Goal: Understand process/instructions: Learn about a topic

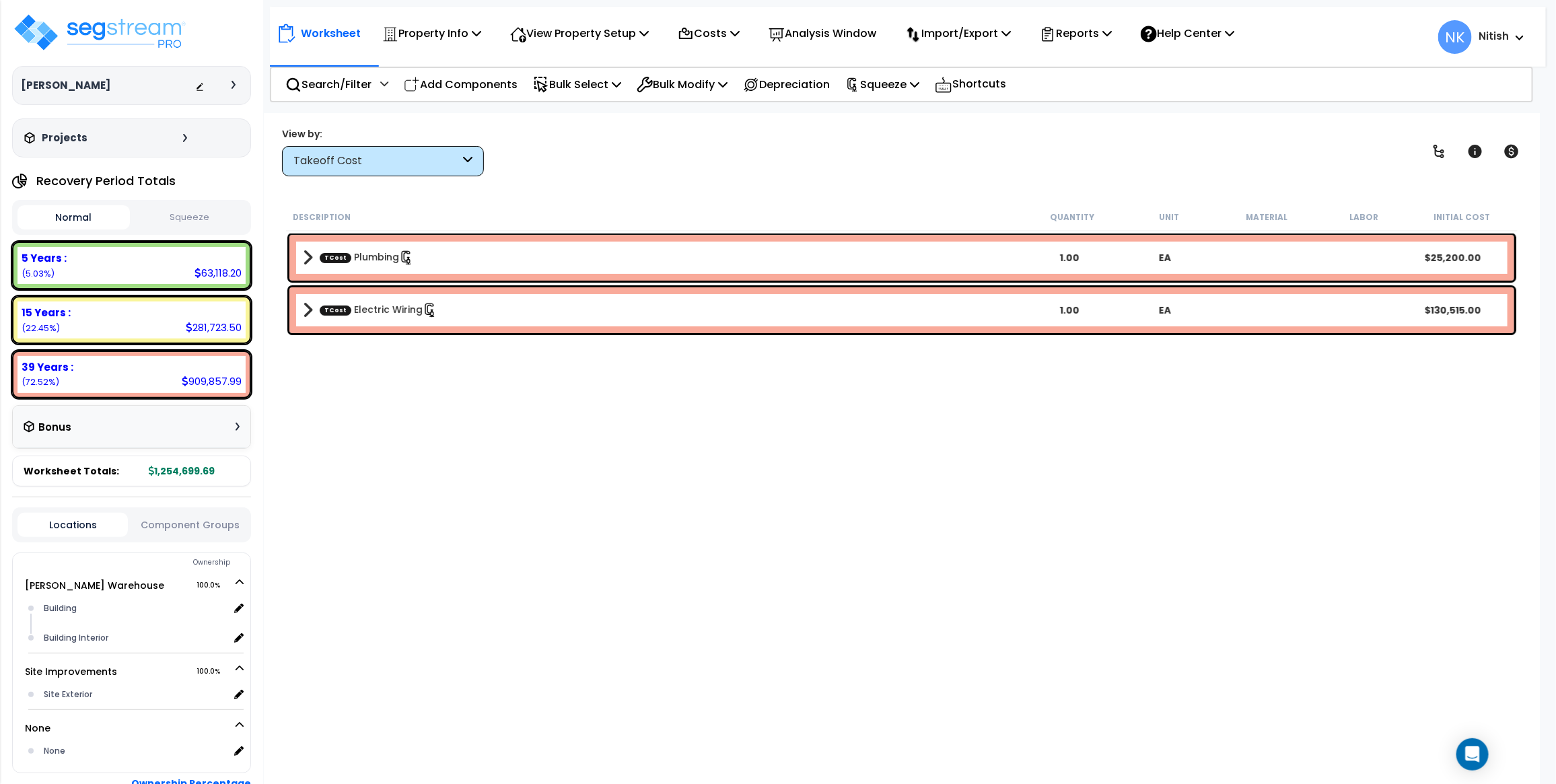
click at [381, 157] on div "Takeoff Cost" at bounding box center [376, 161] width 166 height 15
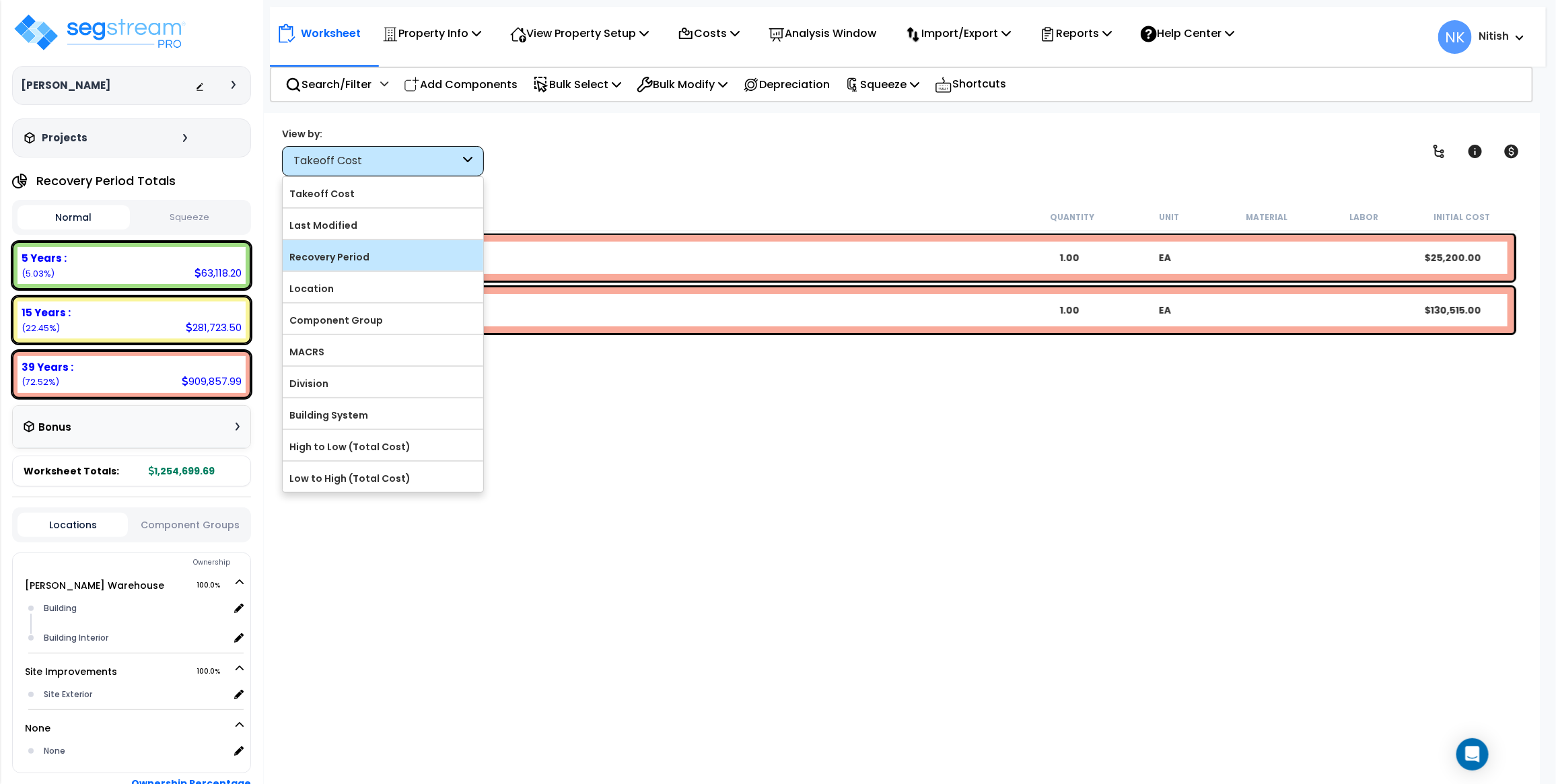
click at [356, 260] on label "Recovery Period" at bounding box center [383, 257] width 201 height 20
click at [0, 0] on input "Recovery Period" at bounding box center [0, 0] width 0 height 0
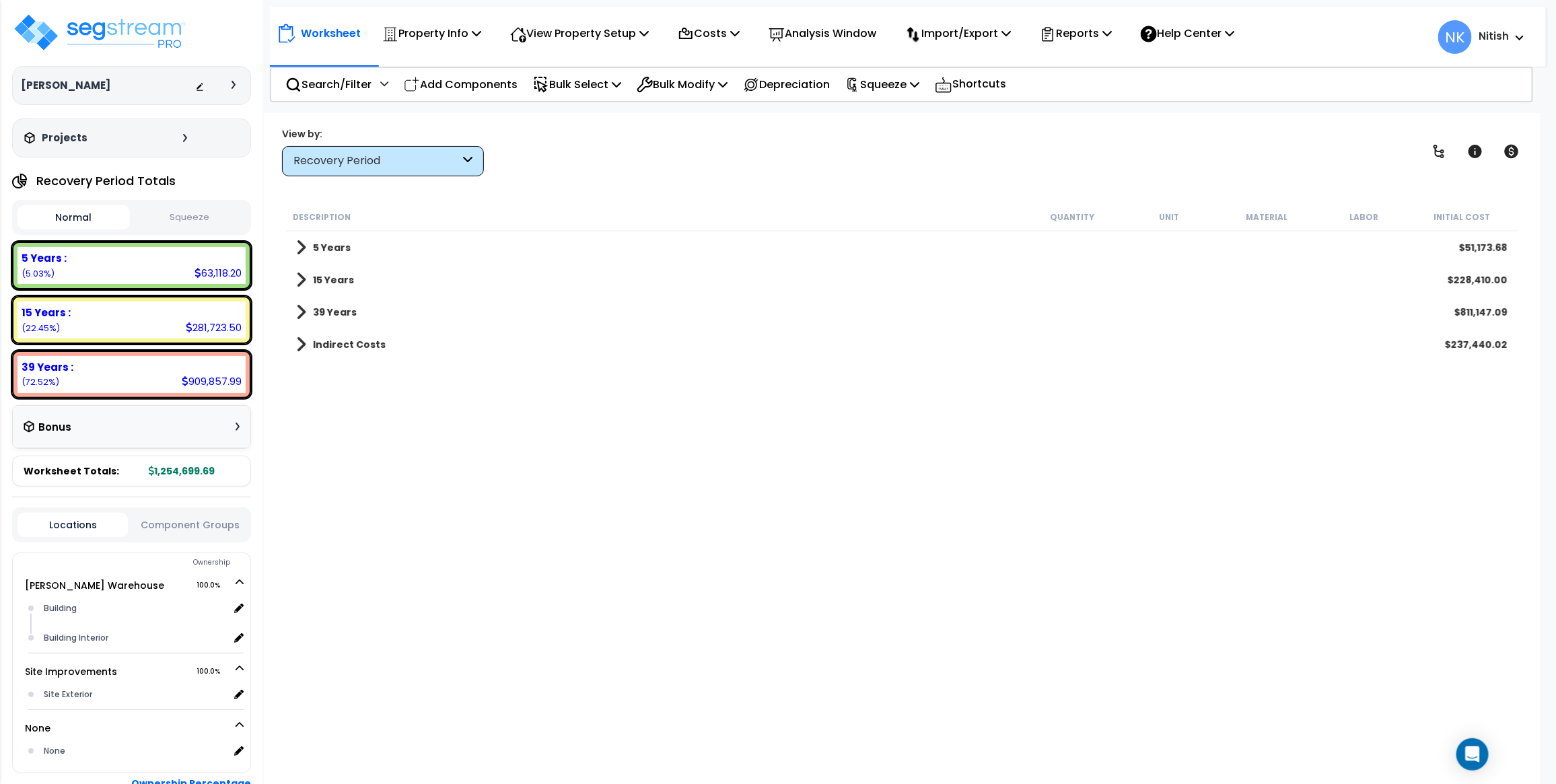
click at [305, 276] on span at bounding box center [301, 280] width 10 height 19
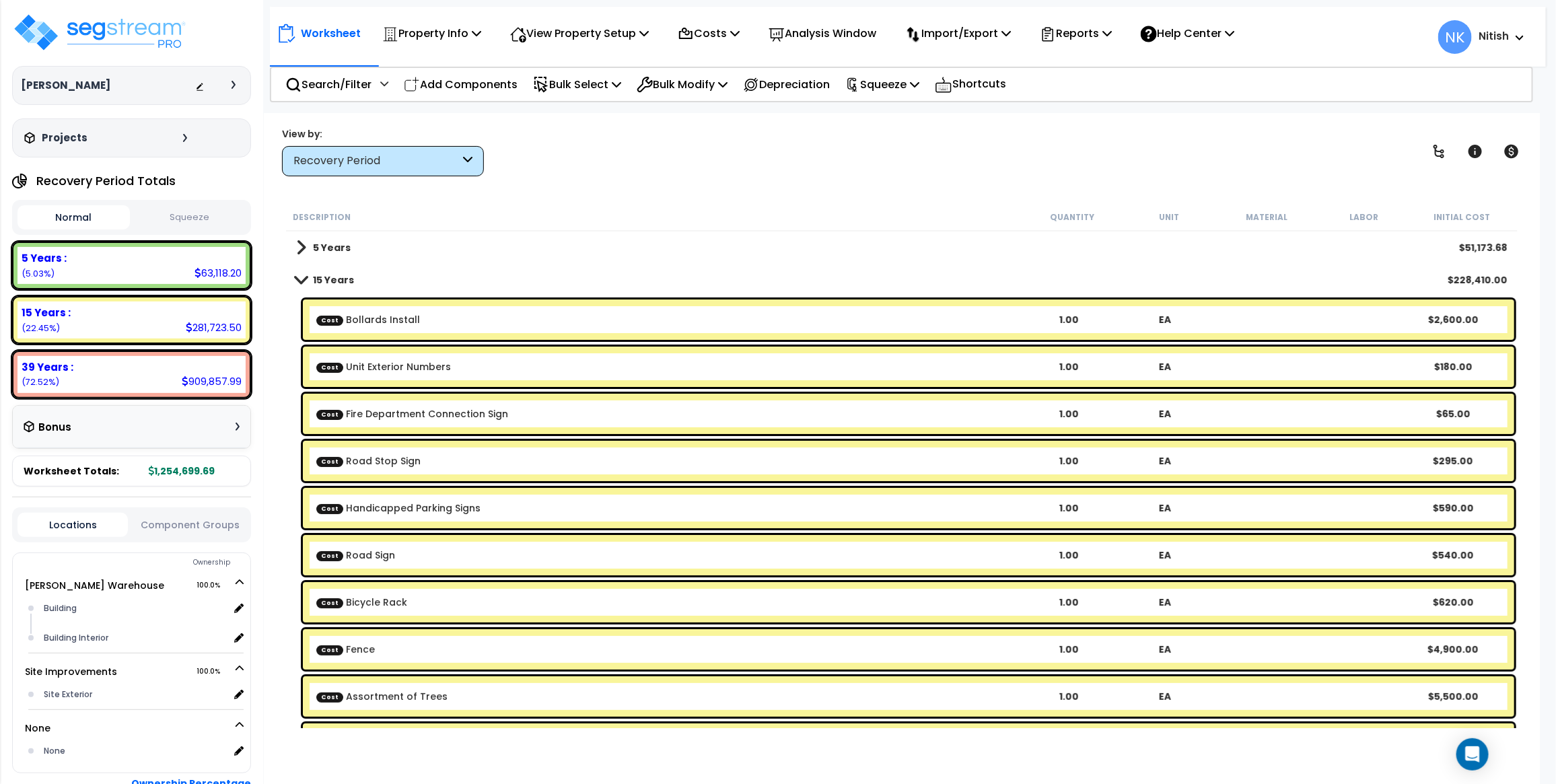
scroll to position [49, 0]
click at [303, 277] on span at bounding box center [301, 279] width 19 height 10
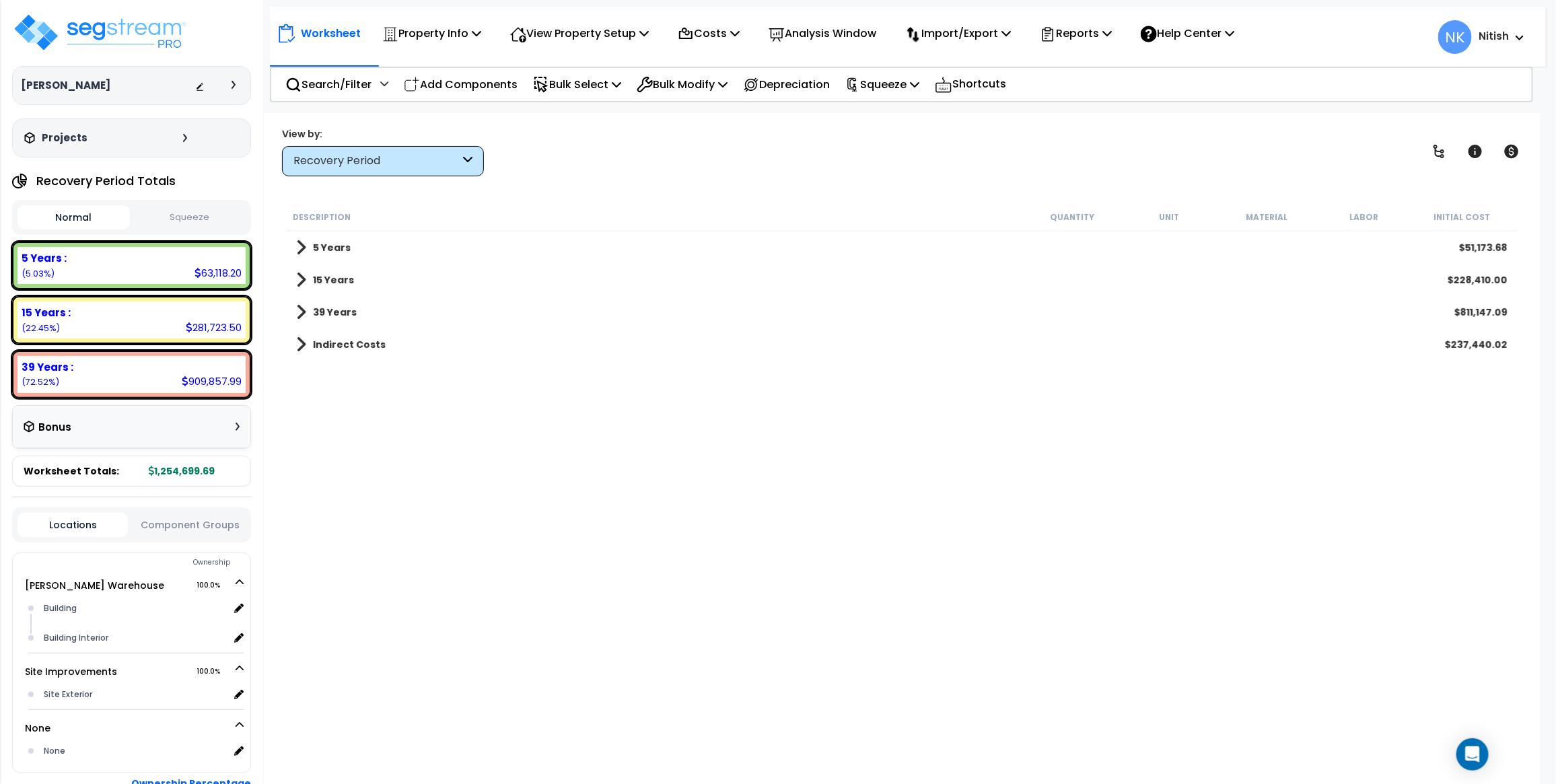
click at [377, 162] on div "Recovery Period" at bounding box center [376, 161] width 166 height 15
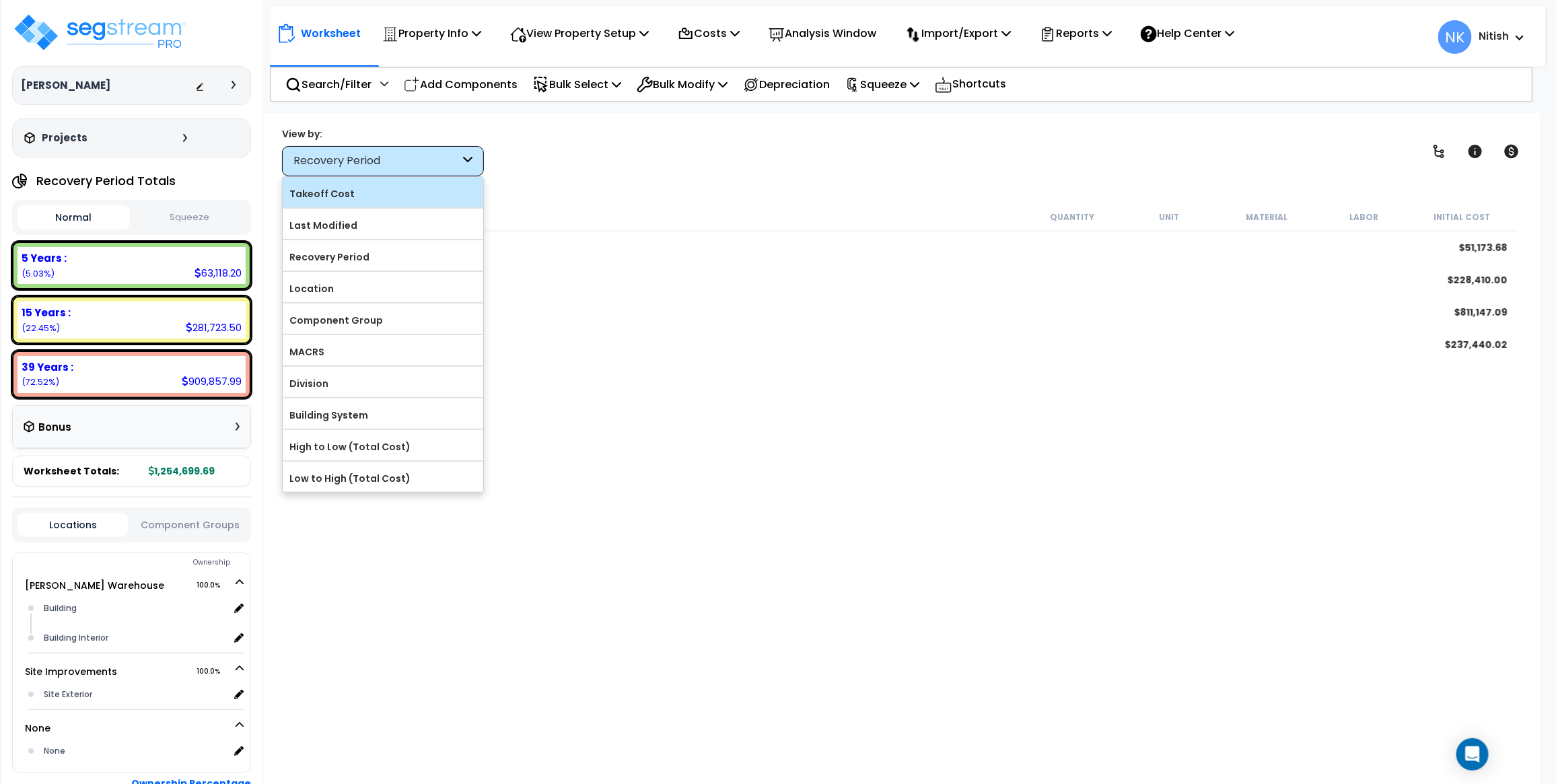
click at [371, 202] on label "Takeoff Cost" at bounding box center [383, 194] width 201 height 20
click at [0, 0] on input "Takeoff Cost" at bounding box center [0, 0] width 0 height 0
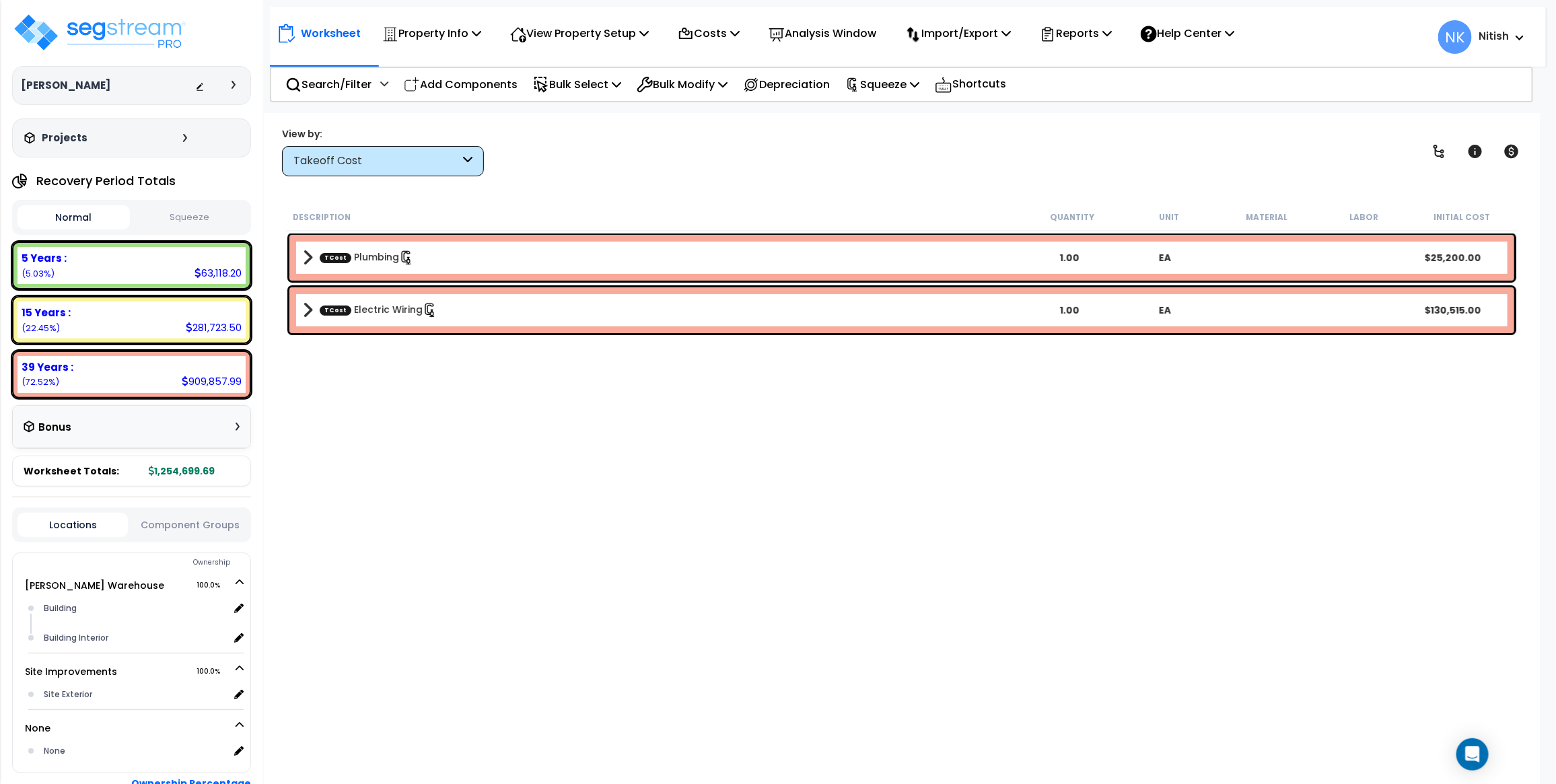
scroll to position [0, 0]
click at [311, 257] on span at bounding box center [308, 258] width 10 height 19
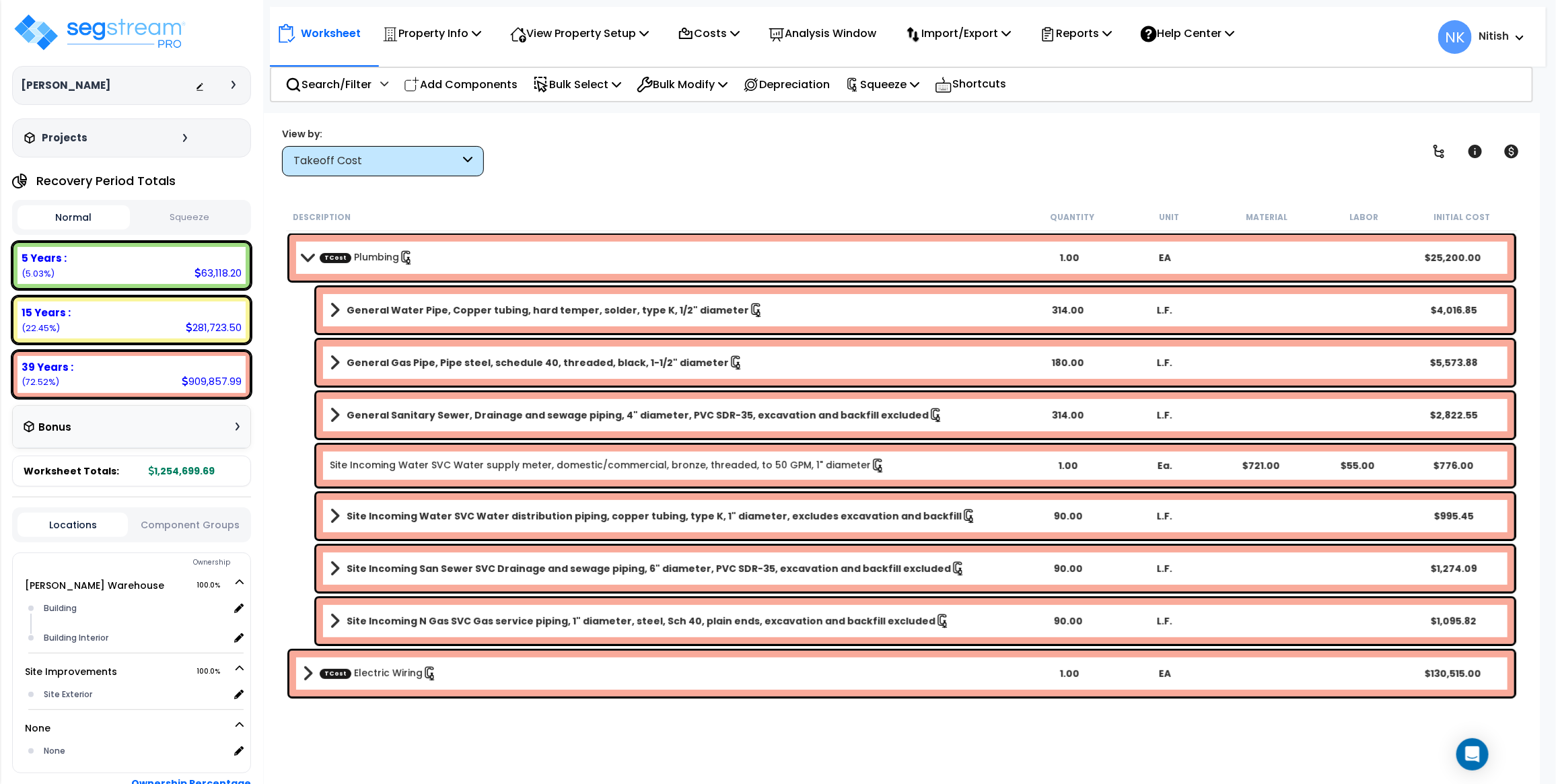
scroll to position [58, 0]
click at [303, 256] on span at bounding box center [307, 257] width 19 height 10
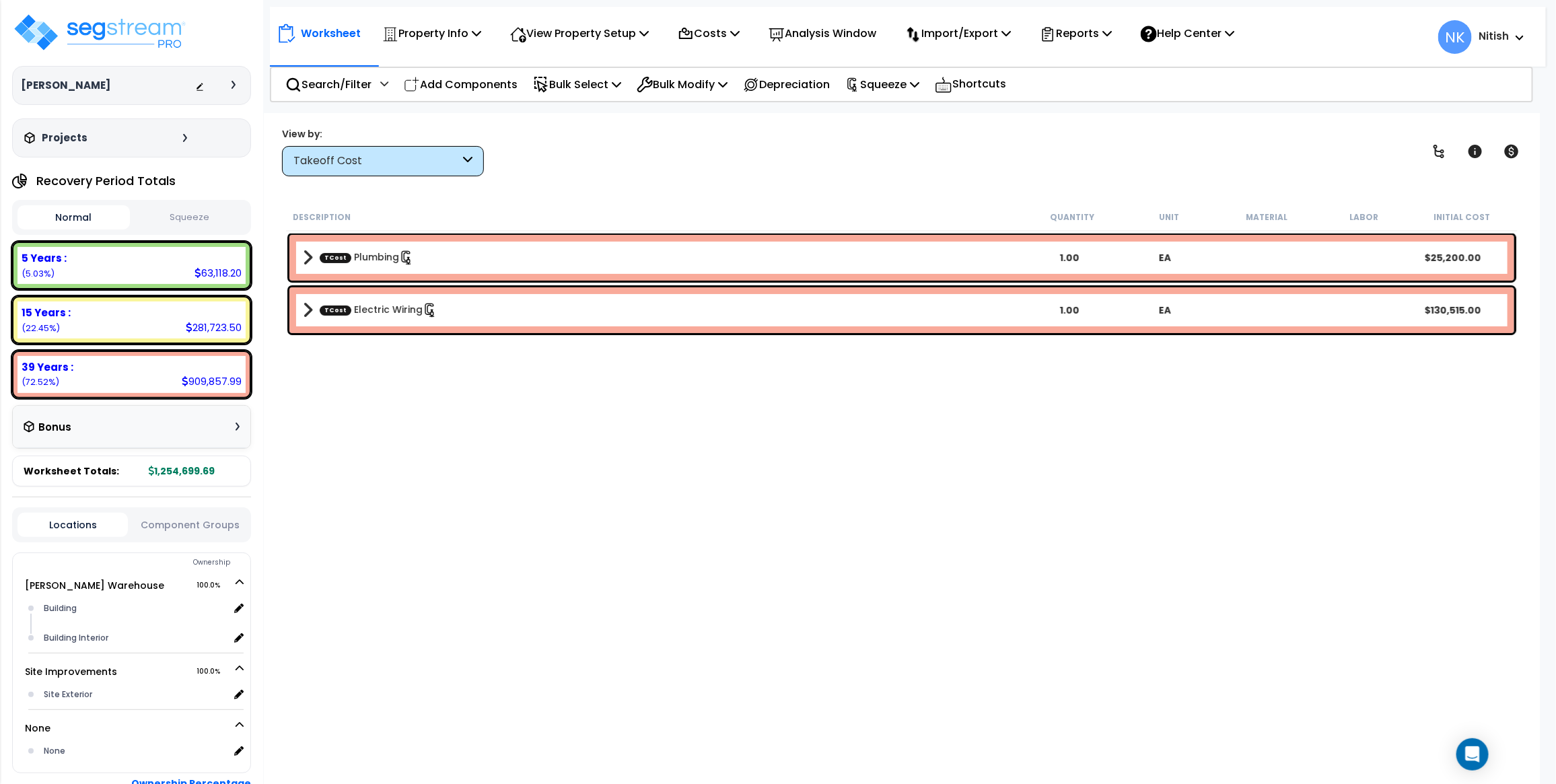
click at [304, 310] on span at bounding box center [308, 310] width 10 height 19
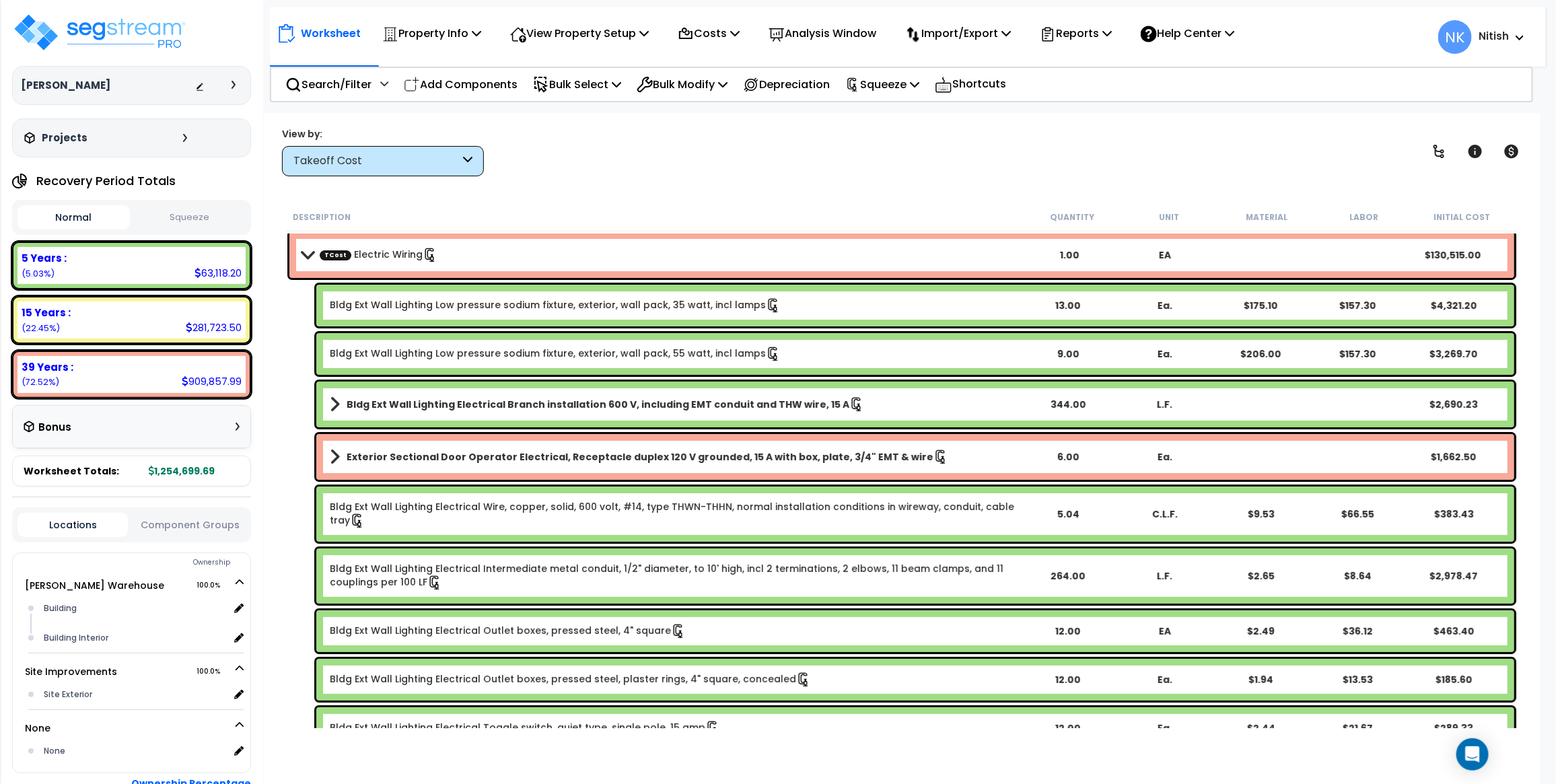
scroll to position [0, 0]
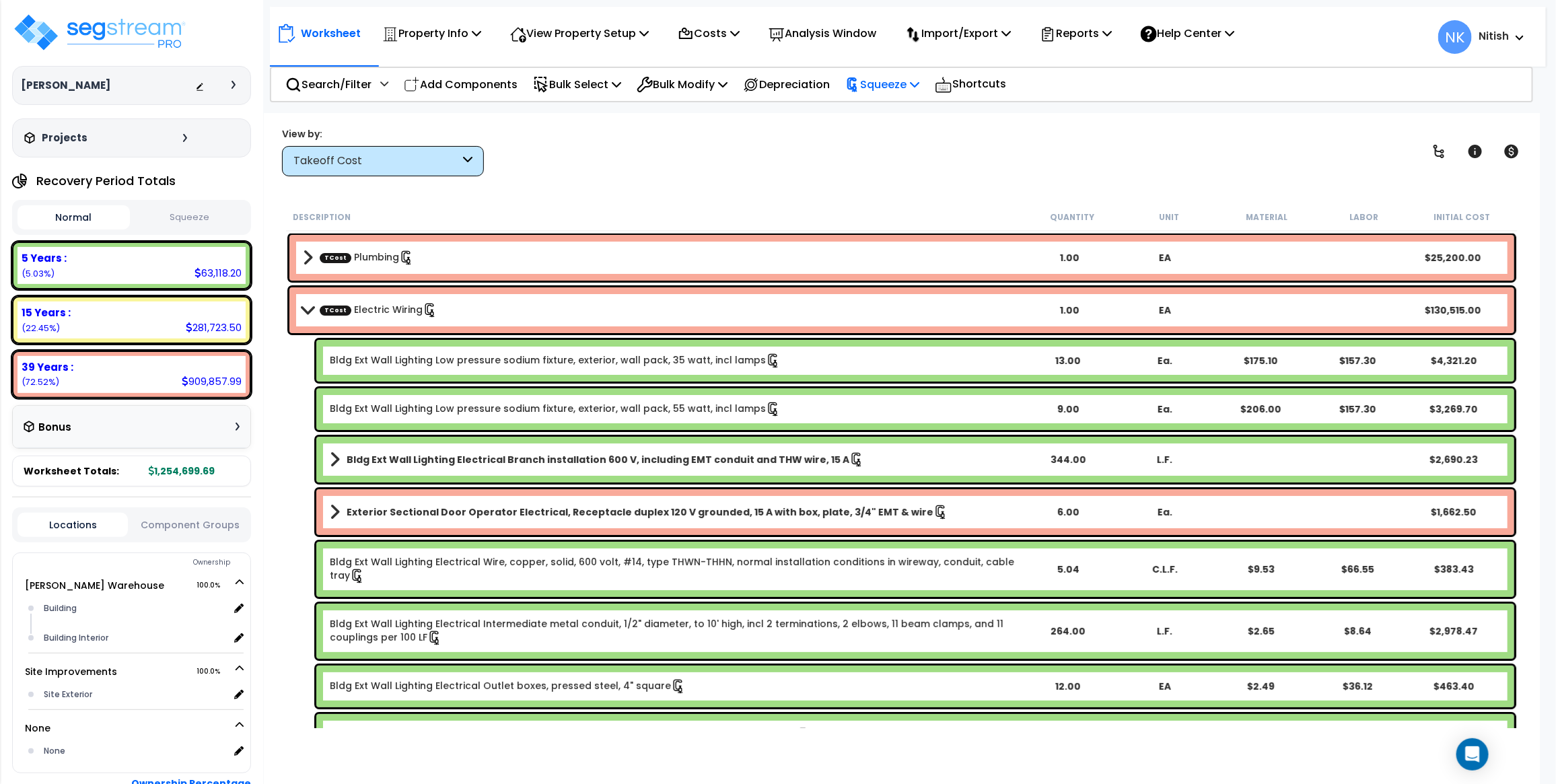
click at [907, 86] on p "Squeeze" at bounding box center [882, 85] width 74 height 18
click at [916, 109] on link "Re-squeeze" at bounding box center [905, 114] width 133 height 27
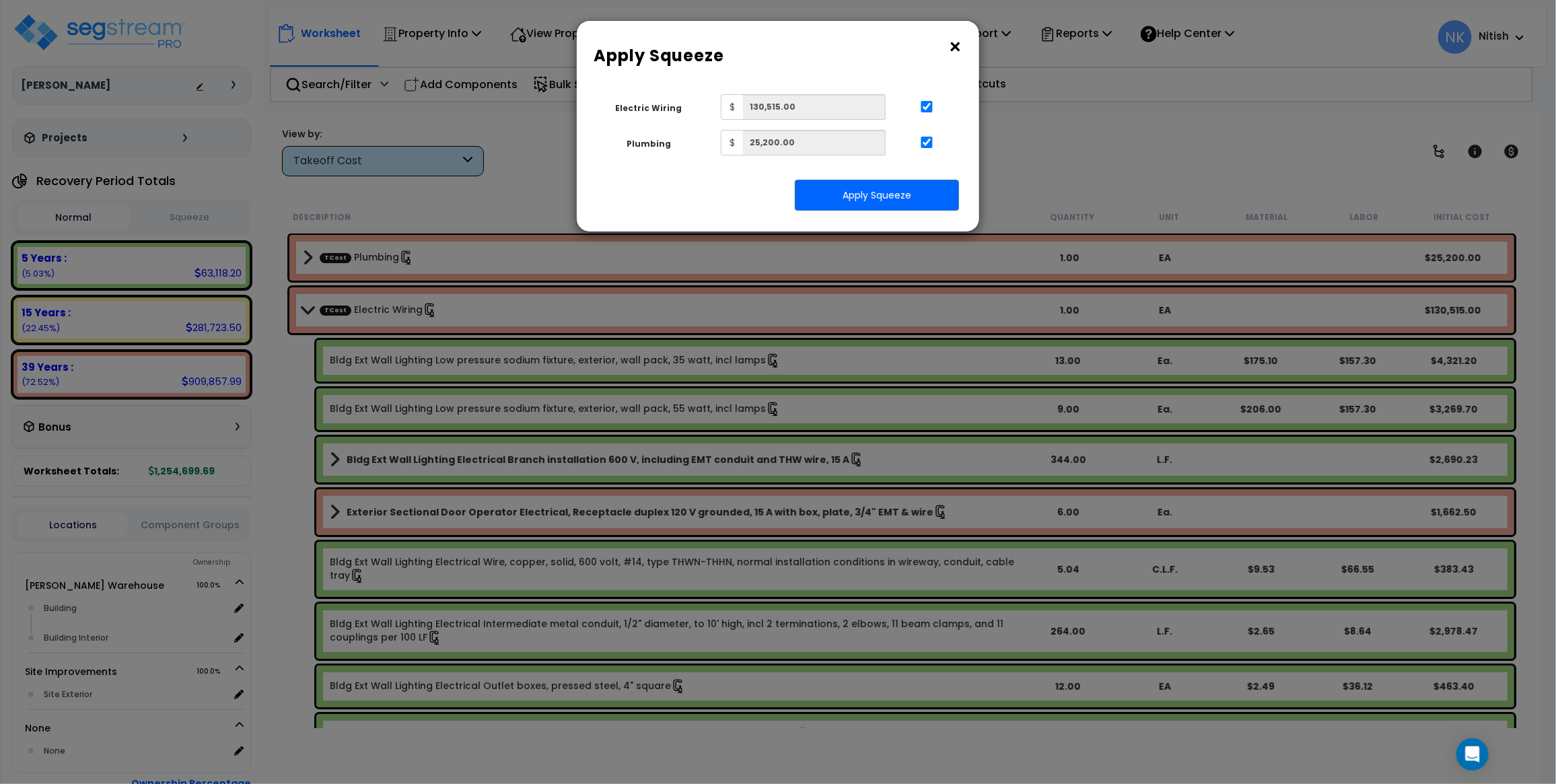
click at [953, 41] on button "×" at bounding box center [954, 47] width 15 height 22
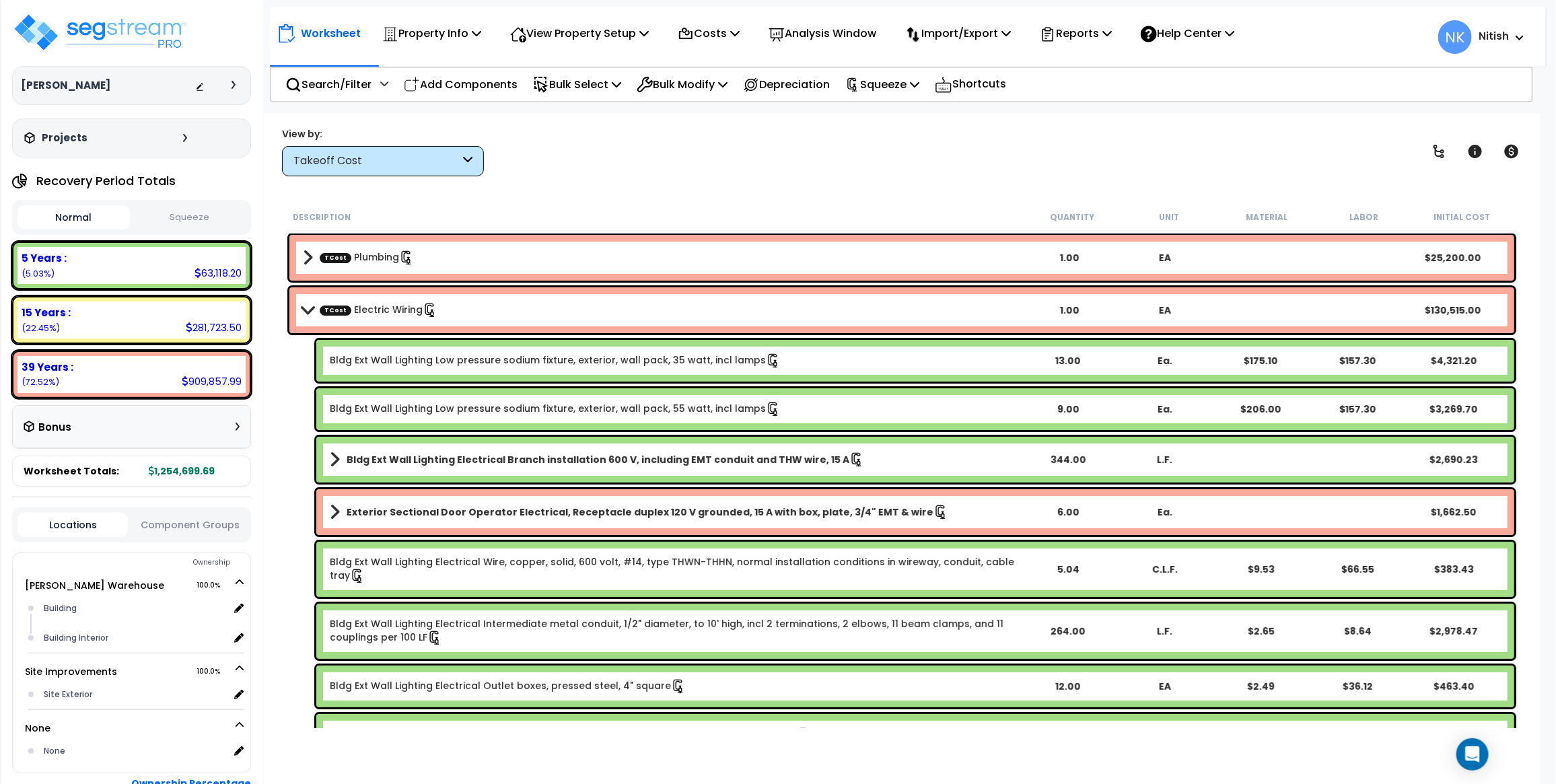
click at [429, 166] on div "Takeoff Cost" at bounding box center [376, 161] width 166 height 15
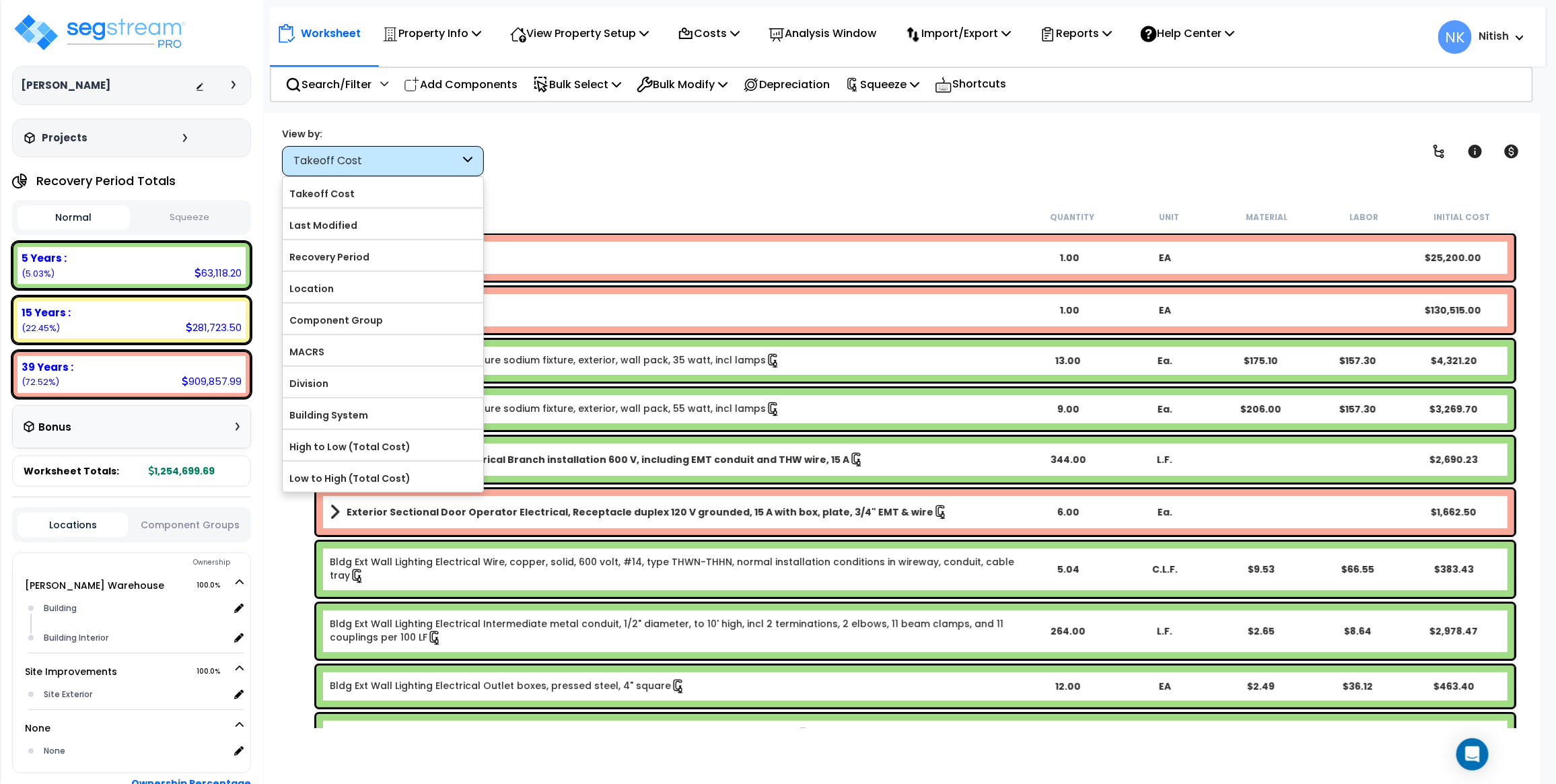
click at [553, 165] on div "View by: Takeoff Cost Takeoff Cost" at bounding box center [902, 151] width 1249 height 50
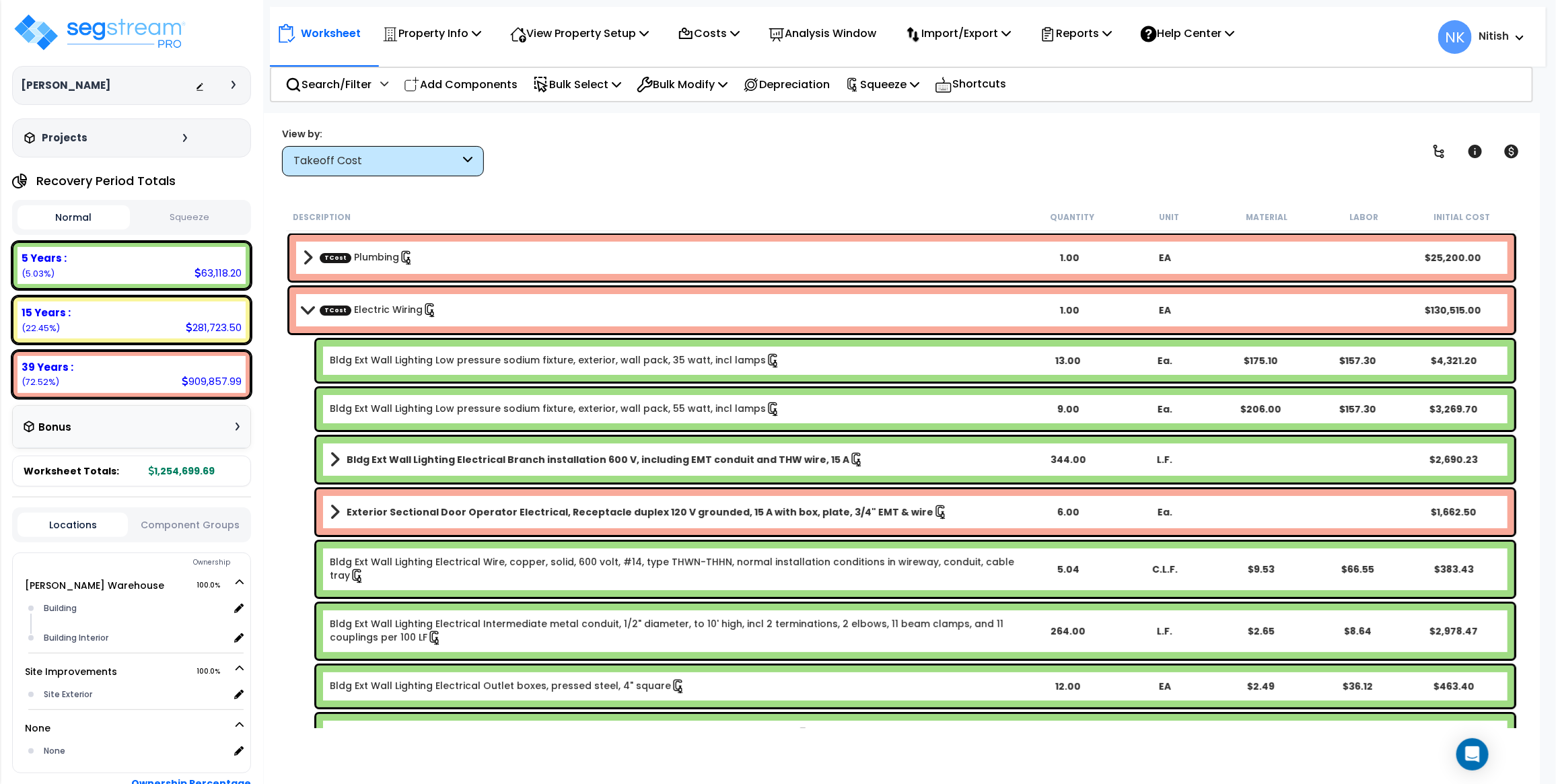
click at [307, 252] on span at bounding box center [308, 258] width 10 height 19
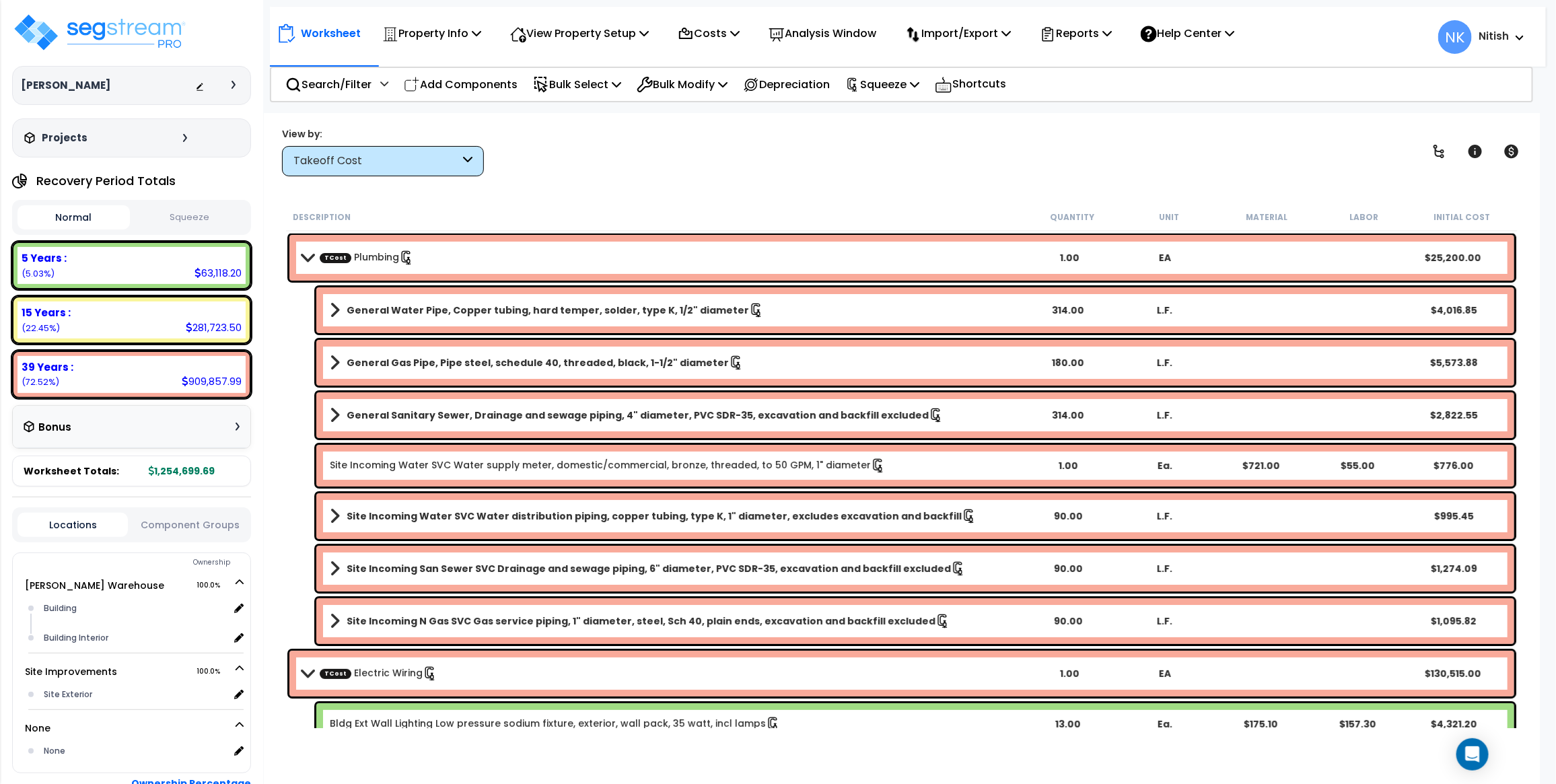
click at [235, 90] on div at bounding box center [219, 85] width 47 height 13
click at [235, 89] on div at bounding box center [237, 85] width 11 height 8
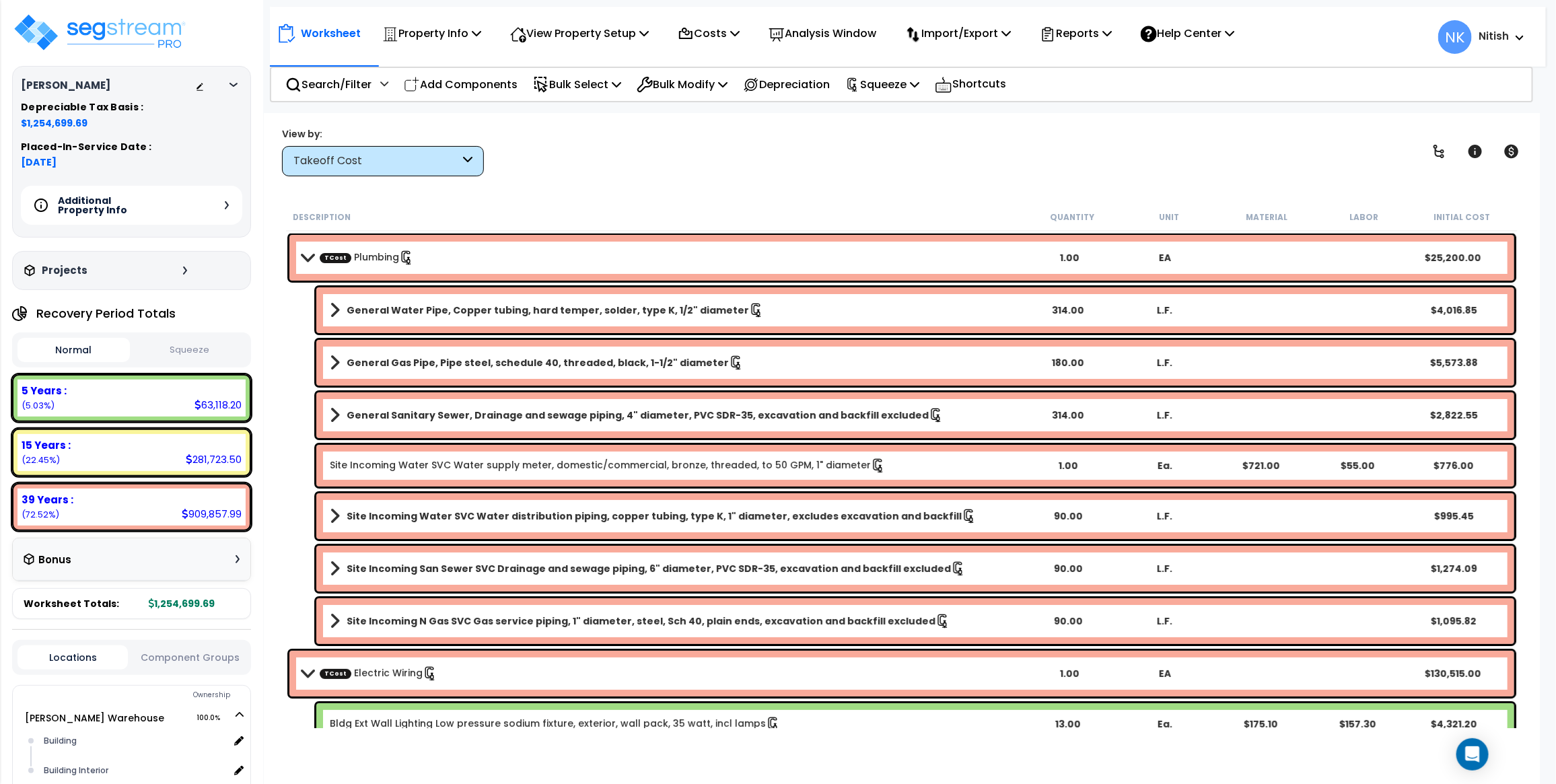
click at [220, 212] on div "Additional Property Info" at bounding box center [131, 205] width 222 height 39
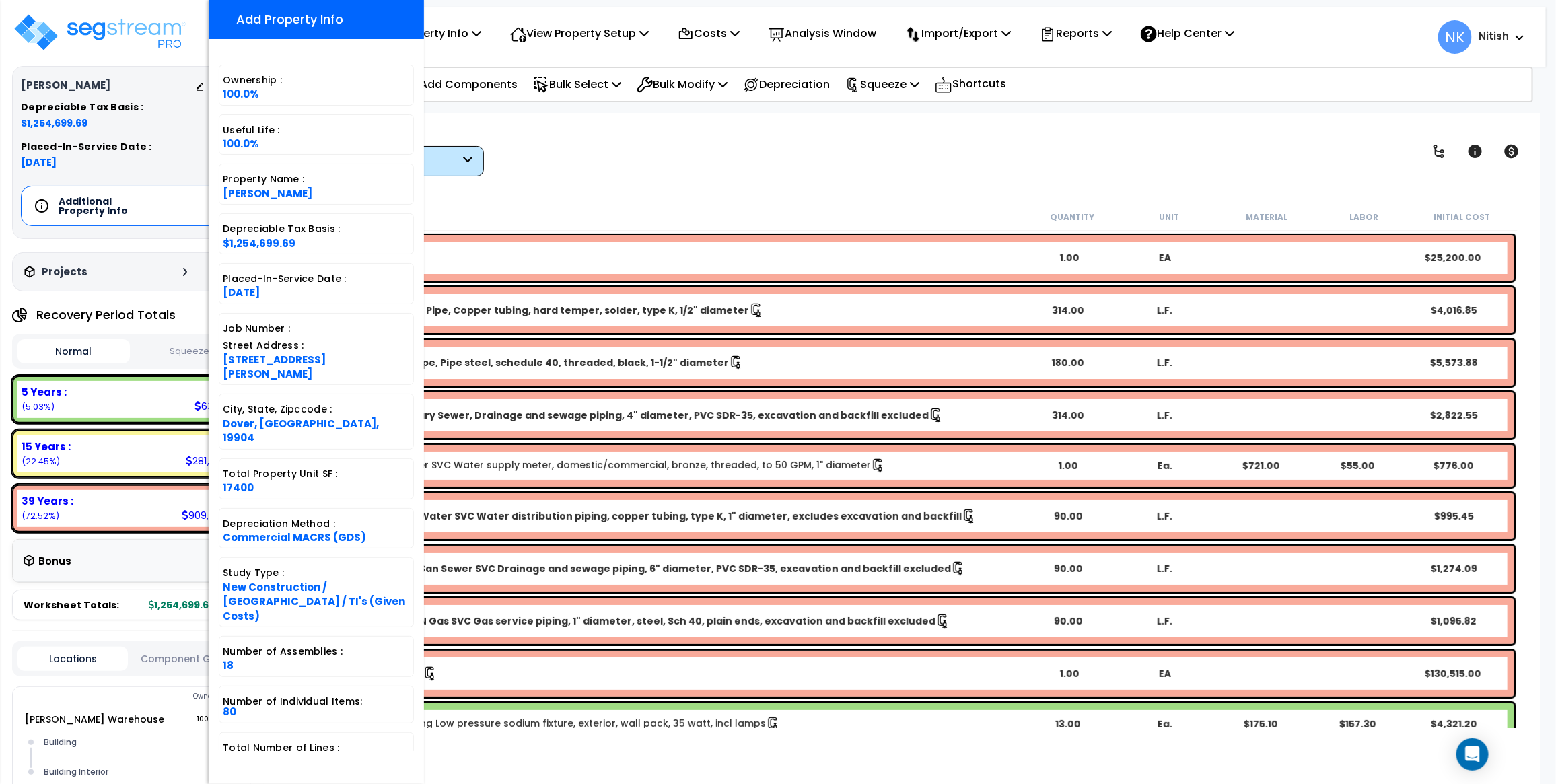
click at [687, 180] on div "Worksheet Property Info Property Setup Add Property Unit Template property Clon…" at bounding box center [902, 505] width 1276 height 784
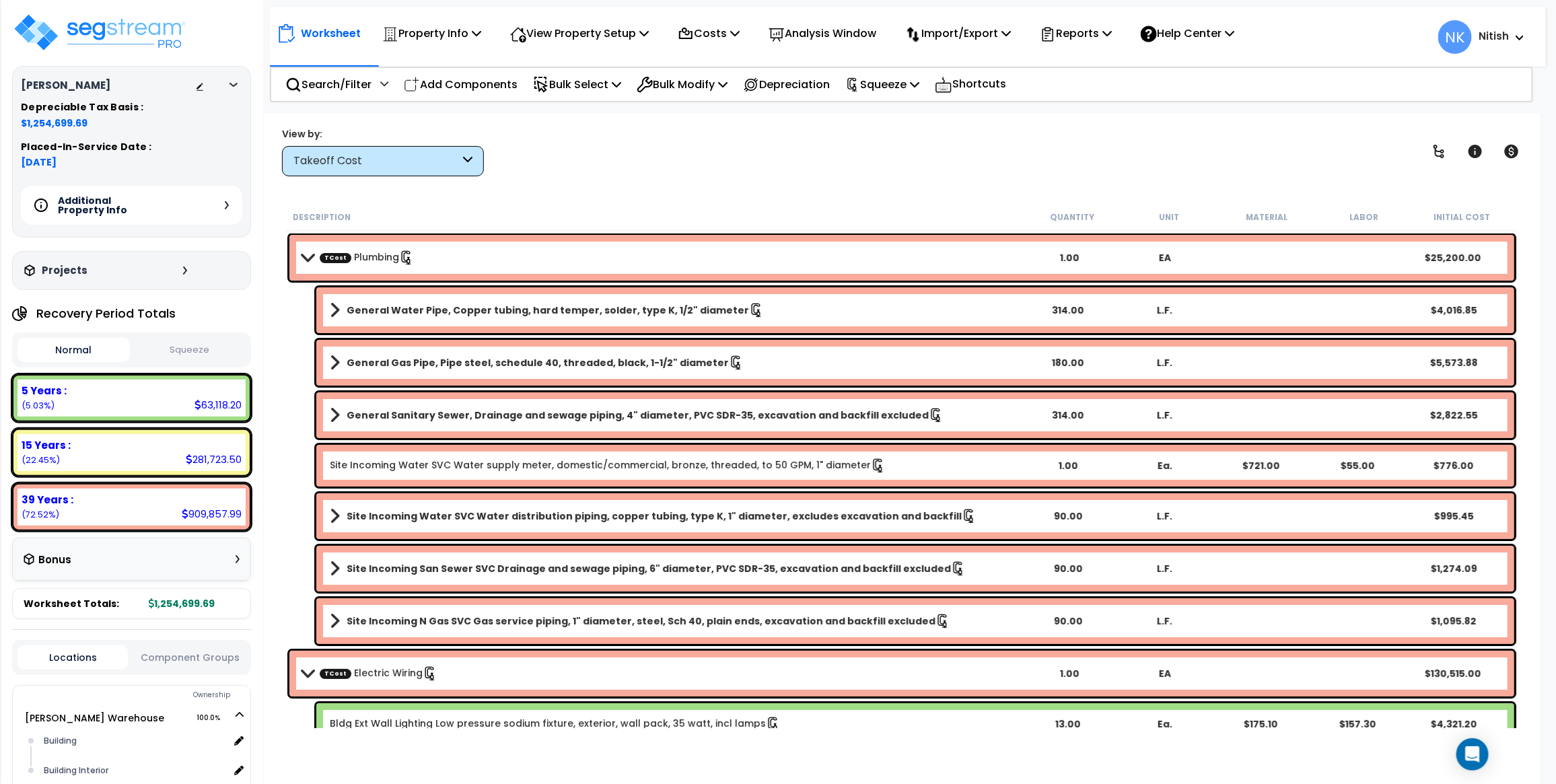
click at [223, 204] on div "Additional Property Info" at bounding box center [131, 205] width 222 height 39
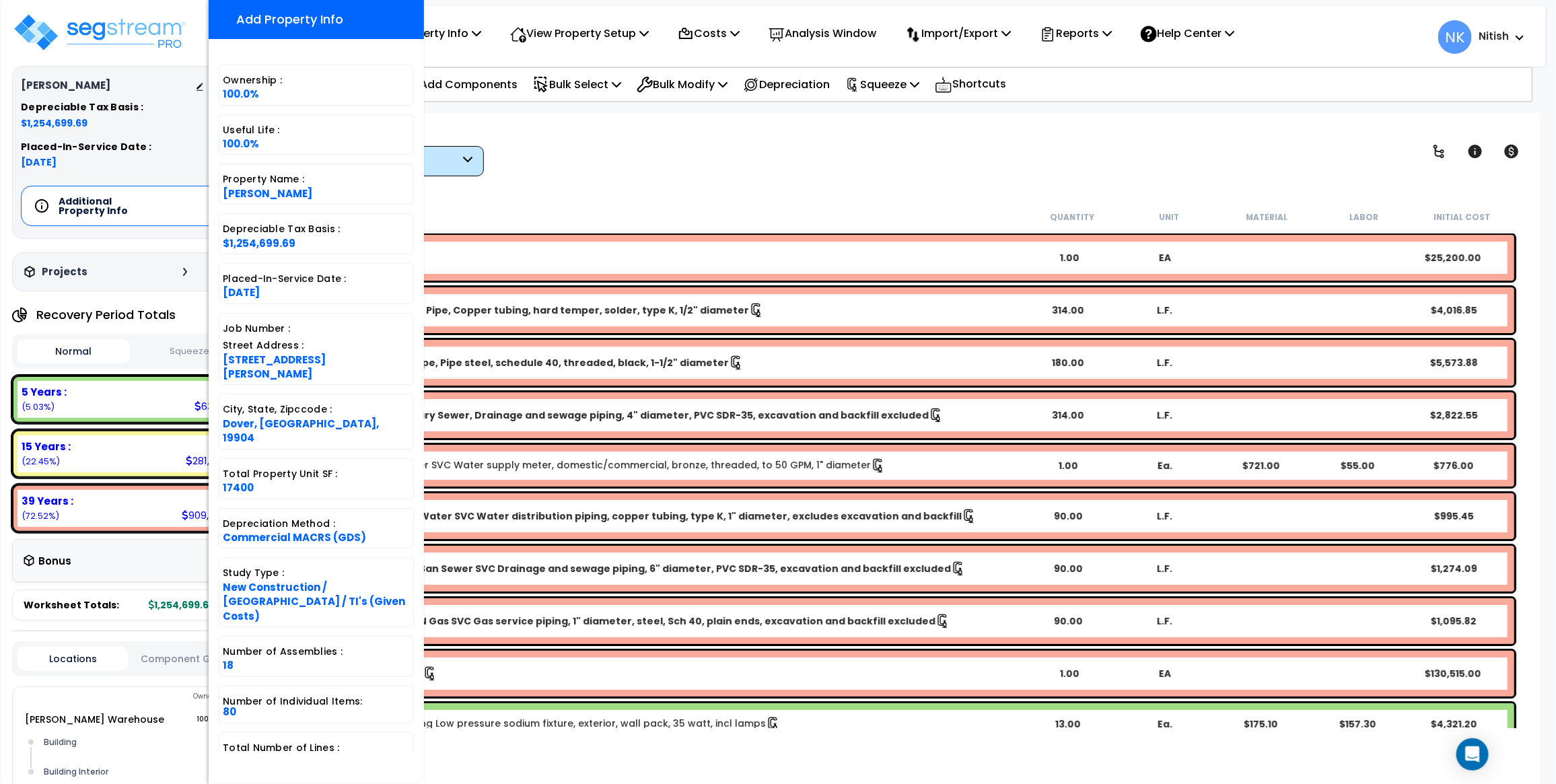
click at [755, 219] on div "Description" at bounding box center [658, 216] width 731 height 13
